Goal: Transaction & Acquisition: Download file/media

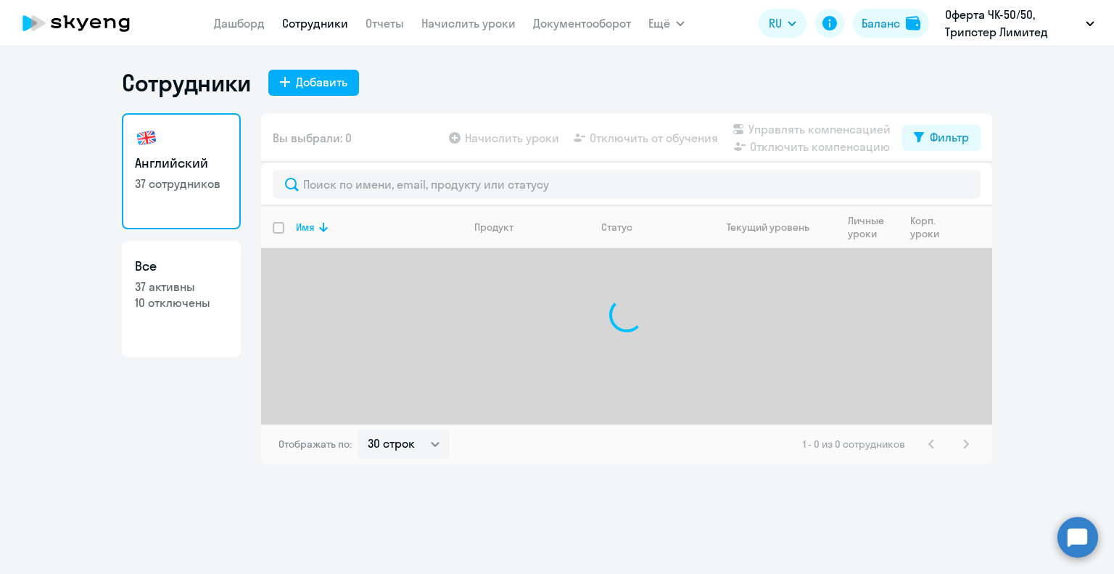
select select "30"
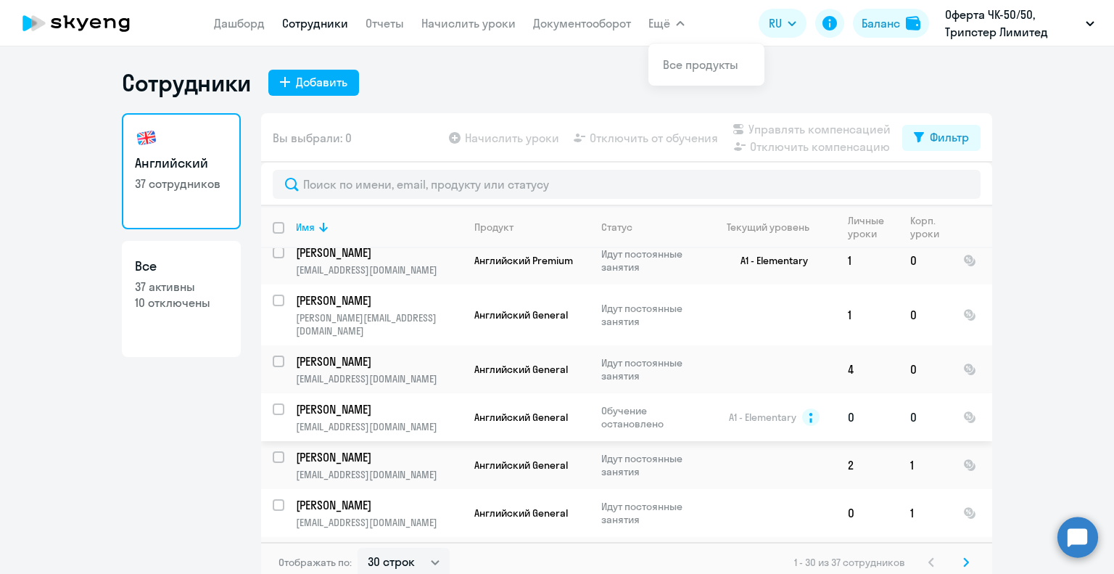
scroll to position [435, 0]
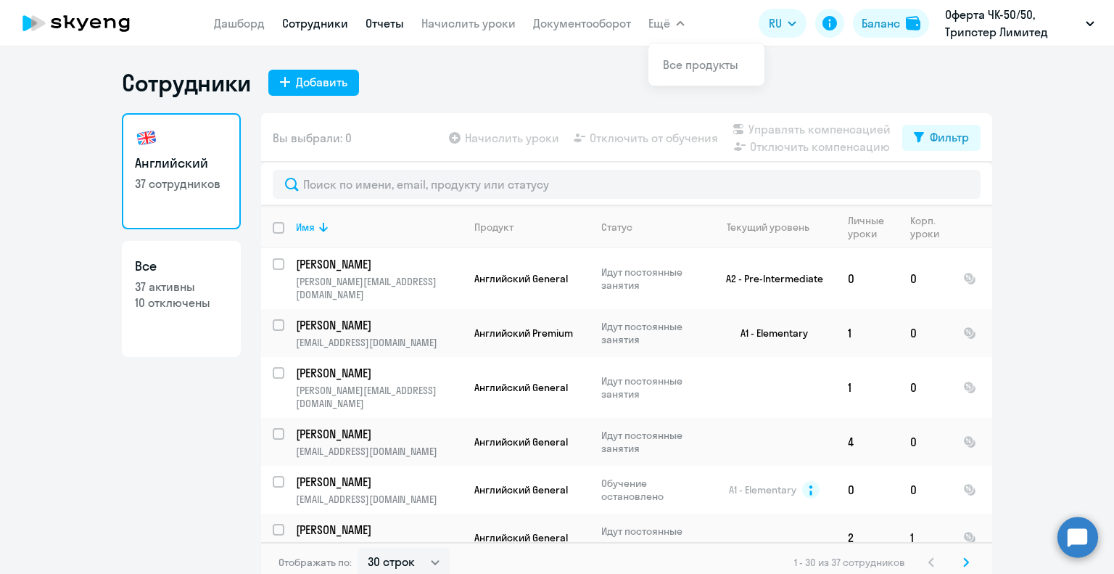
click at [385, 22] on link "Отчеты" at bounding box center [384, 23] width 38 height 15
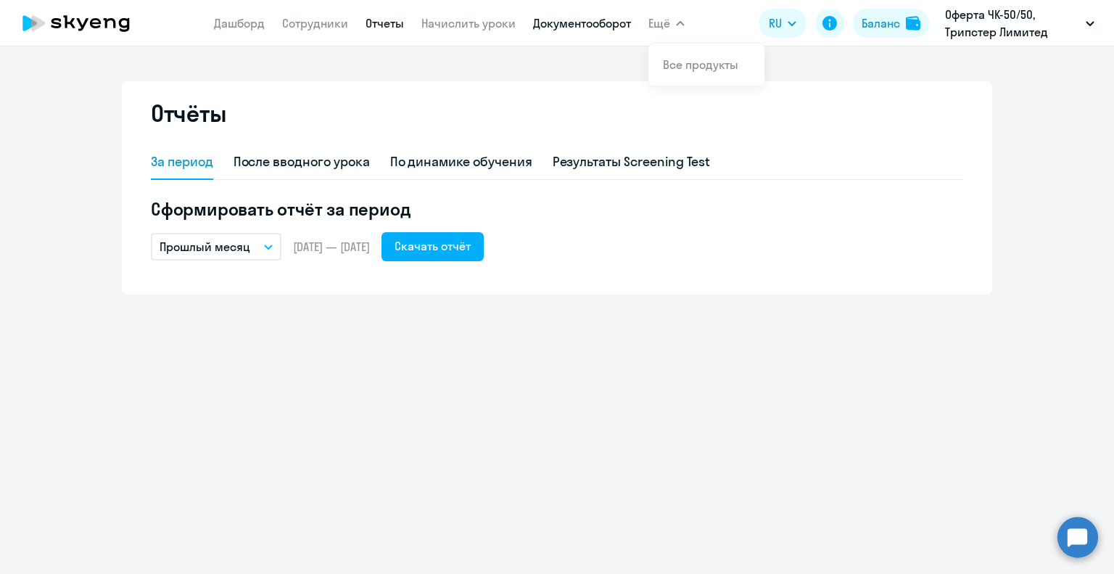
click at [580, 20] on link "Документооборот" at bounding box center [582, 23] width 98 height 15
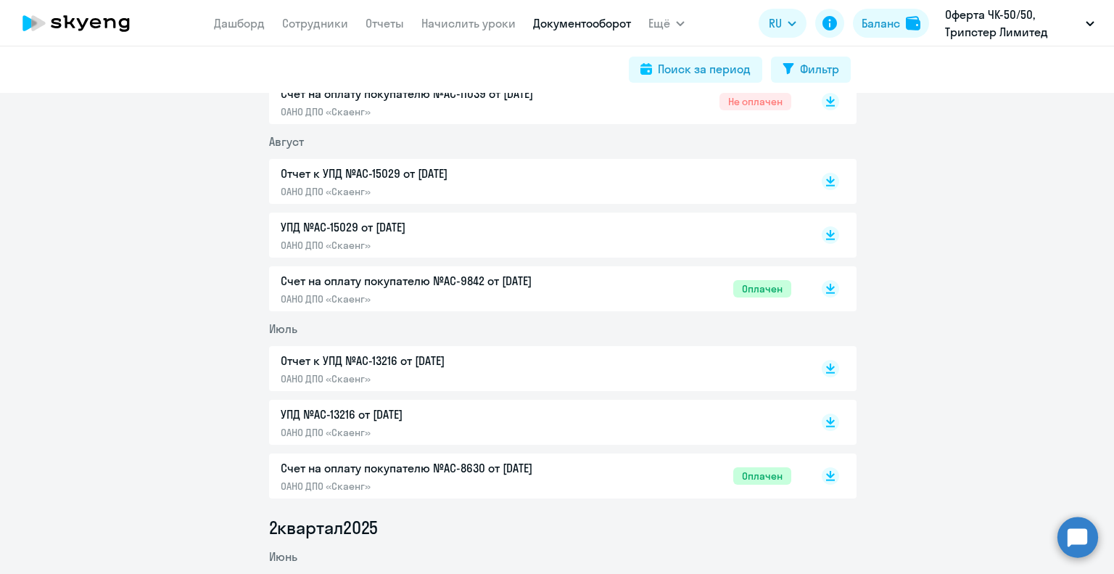
scroll to position [435, 0]
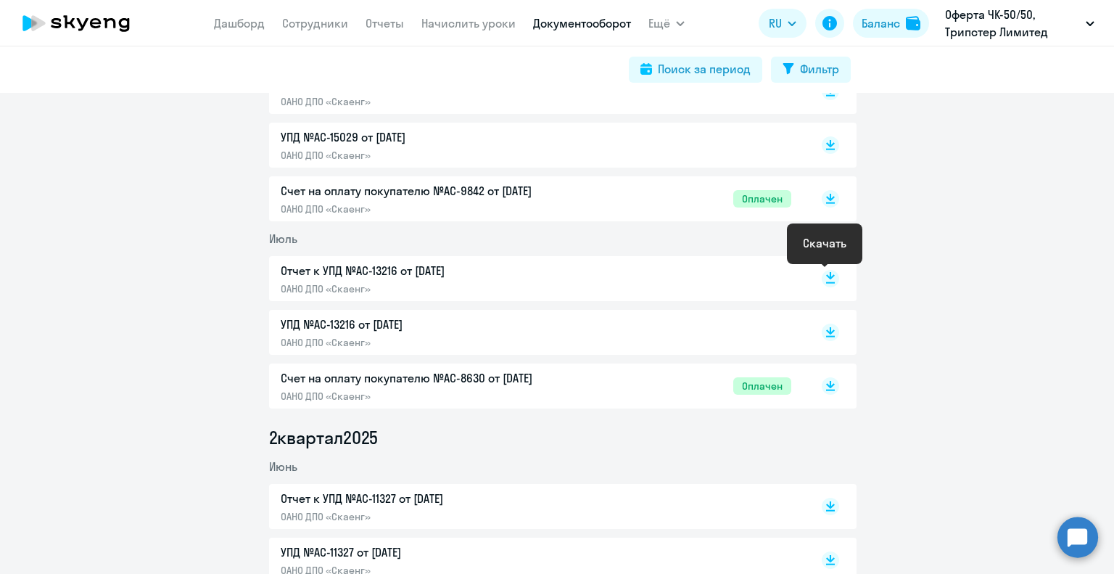
click at [822, 284] on rect at bounding box center [830, 278] width 17 height 17
click at [331, 25] on link "Сотрудники" at bounding box center [315, 23] width 66 height 15
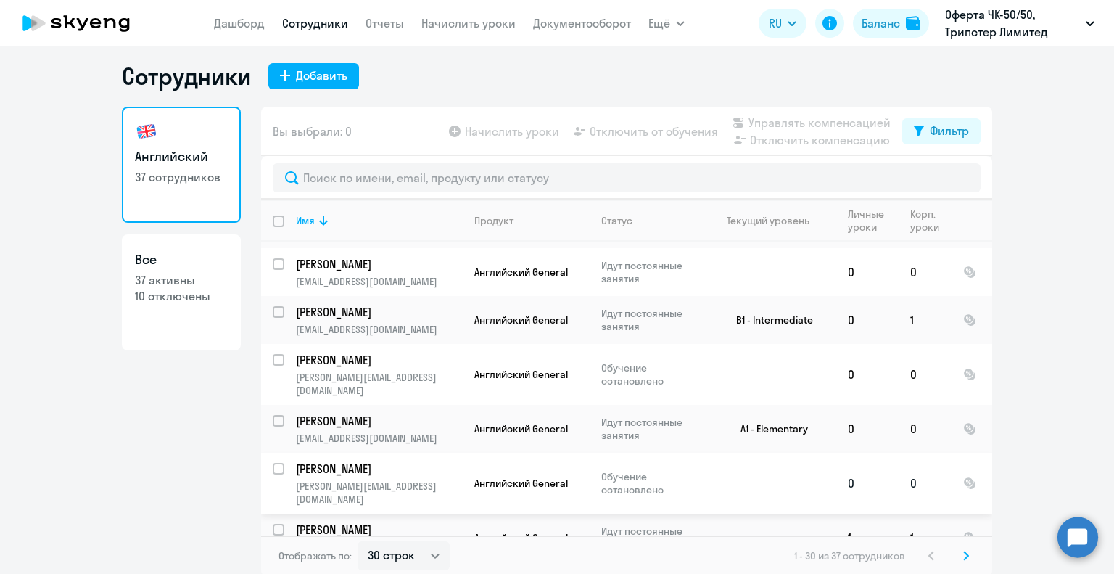
scroll to position [9, 0]
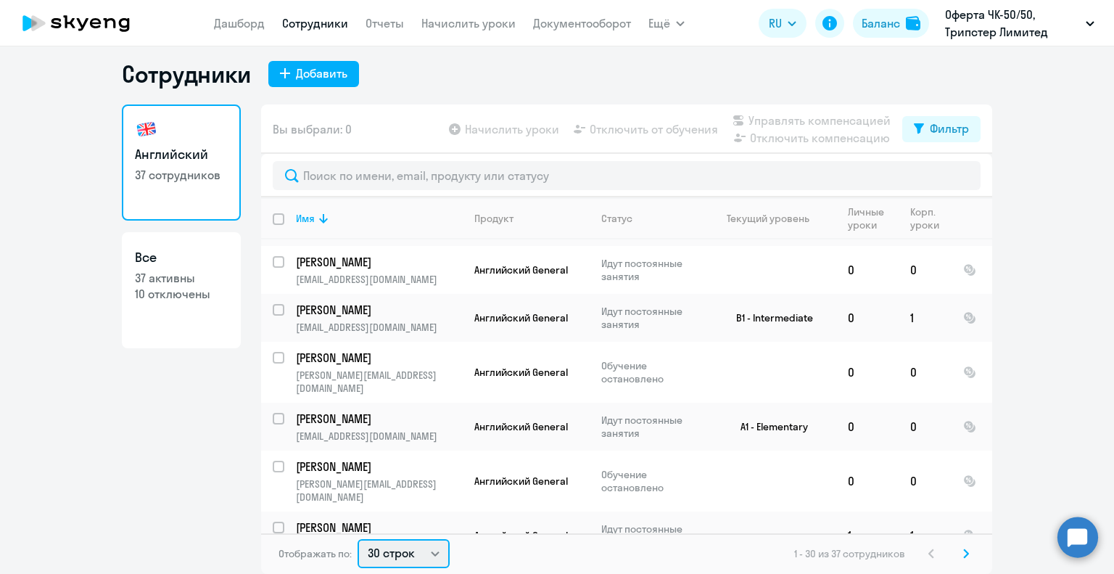
click at [412, 550] on select "30 строк 50 строк 100 строк" at bounding box center [403, 553] width 92 height 29
select select "50"
click at [357, 539] on select "30 строк 50 строк 100 строк" at bounding box center [403, 553] width 92 height 29
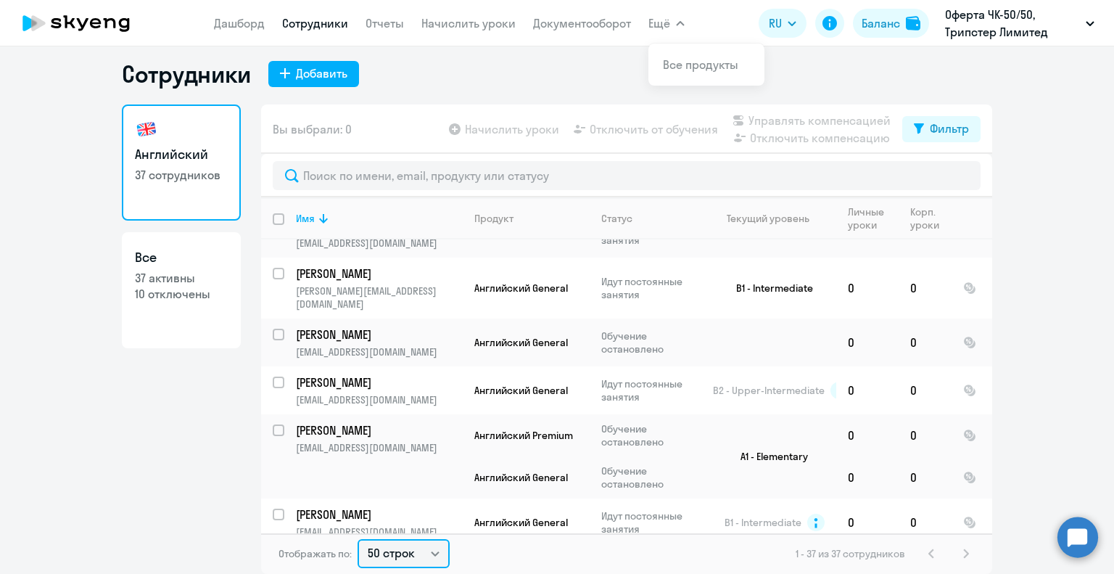
scroll to position [1525, 0]
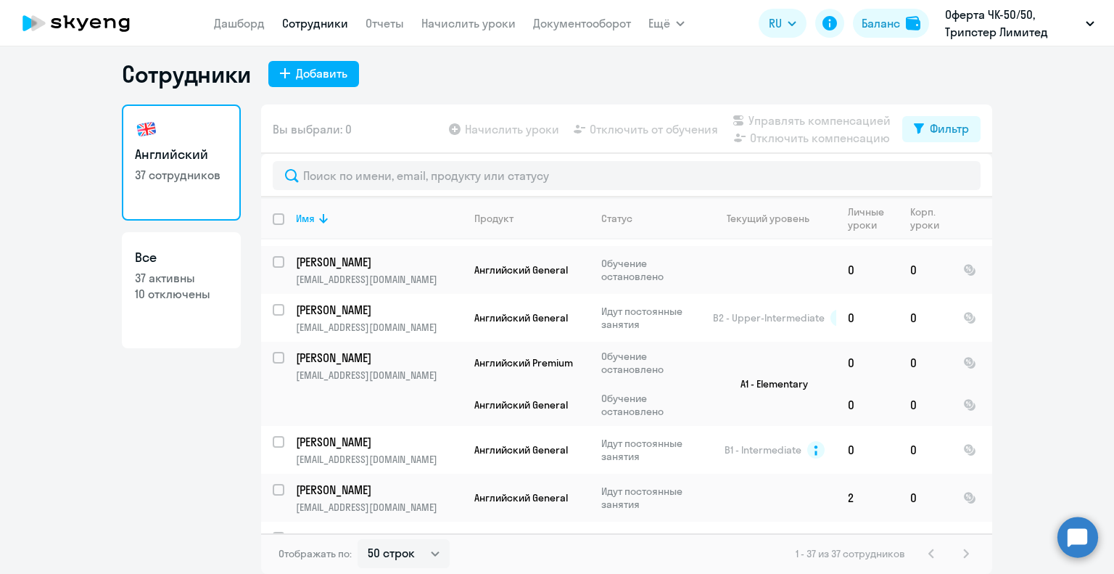
click at [322, 137] on span "Вы выбрали: 0" at bounding box center [312, 128] width 79 height 17
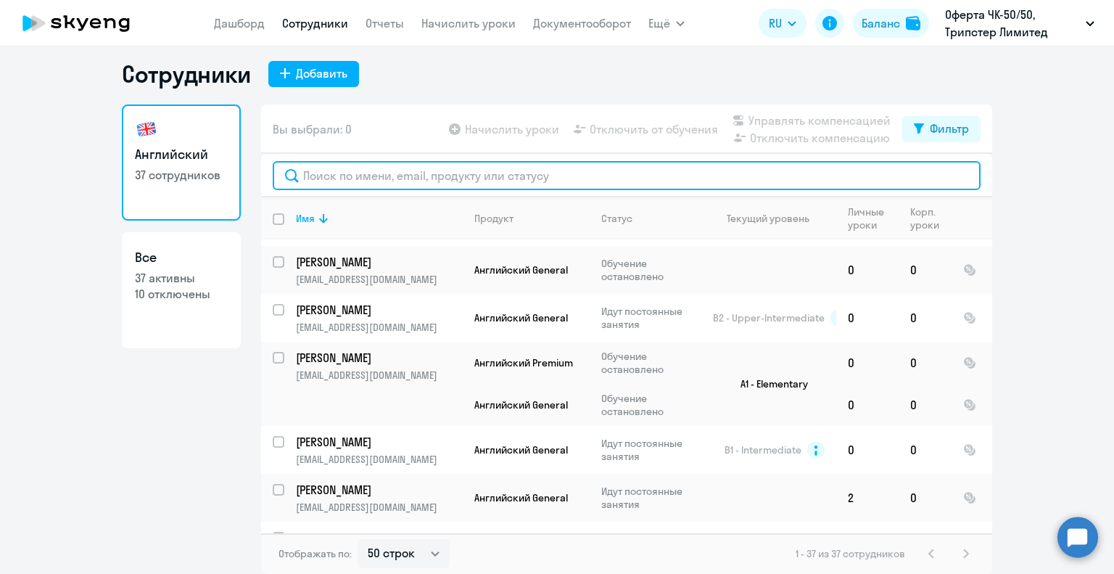
click at [320, 183] on input "text" at bounding box center [627, 175] width 708 height 29
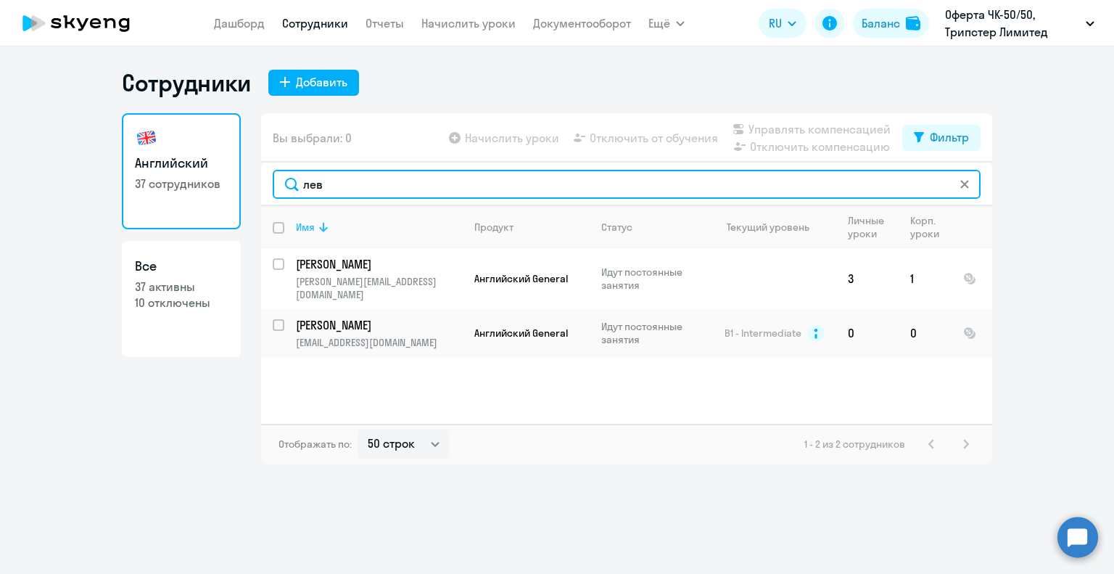
scroll to position [0, 0]
drag, startPoint x: 291, startPoint y: 182, endPoint x: 278, endPoint y: 179, distance: 13.4
click at [278, 179] on input "лев" at bounding box center [627, 184] width 708 height 29
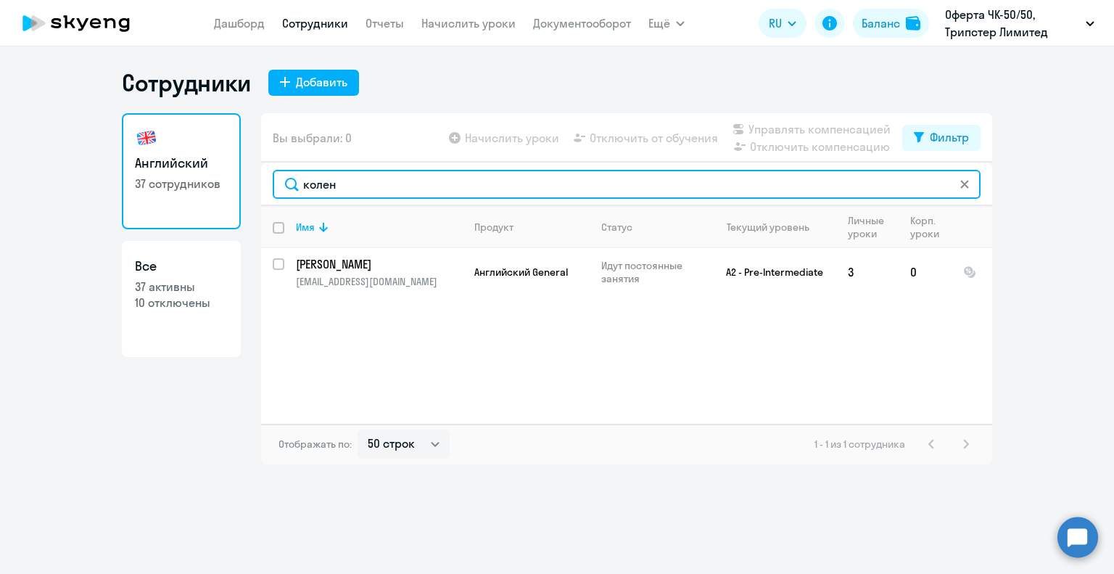
type input "колен"
